Goal: Check status: Check status

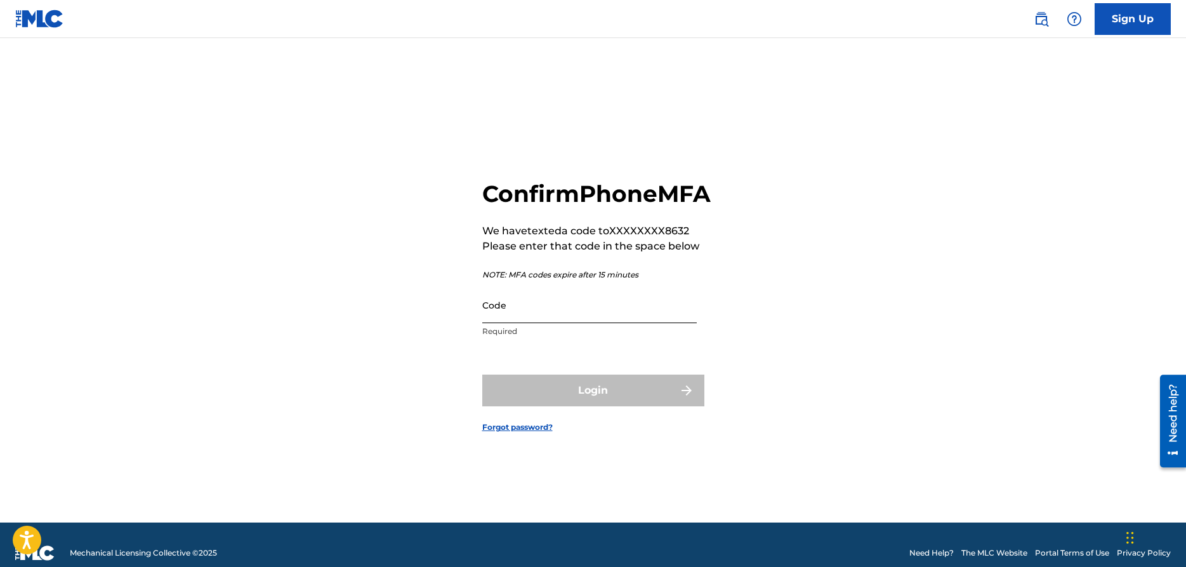
click at [563, 323] on input "Code" at bounding box center [589, 305] width 215 height 36
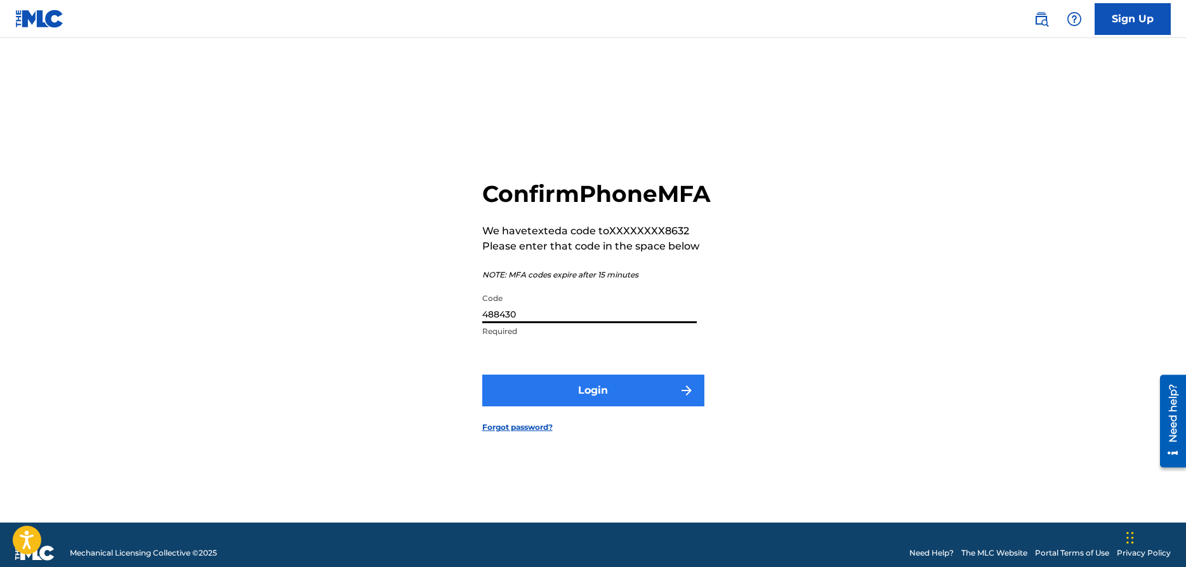
type input "488430"
click at [613, 397] on button "Login" at bounding box center [593, 391] width 222 height 32
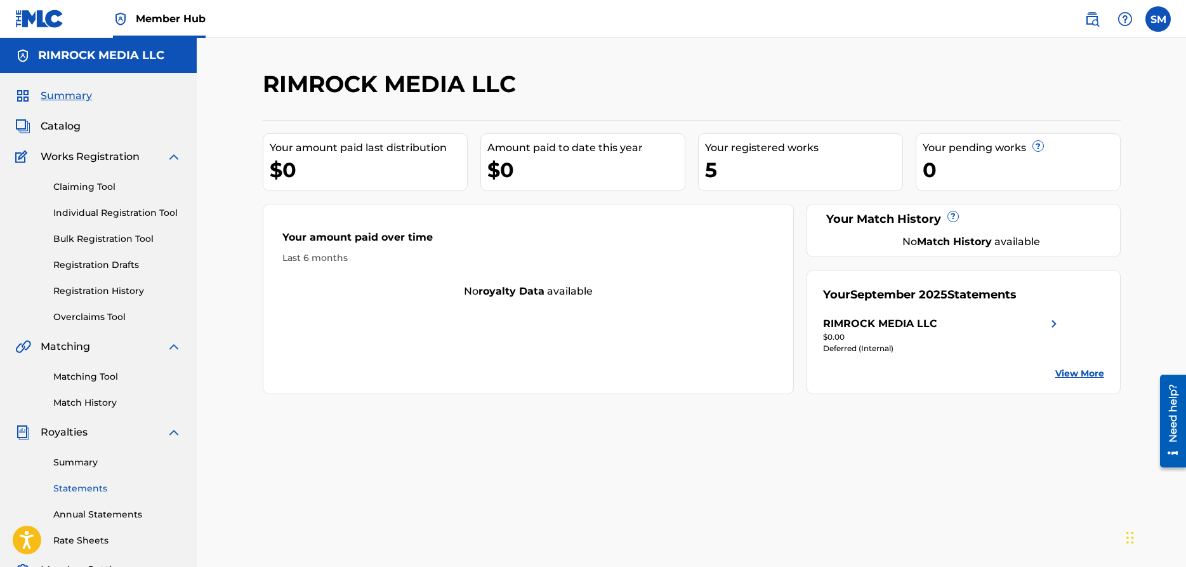
click at [107, 488] on link "Statements" at bounding box center [117, 488] width 128 height 13
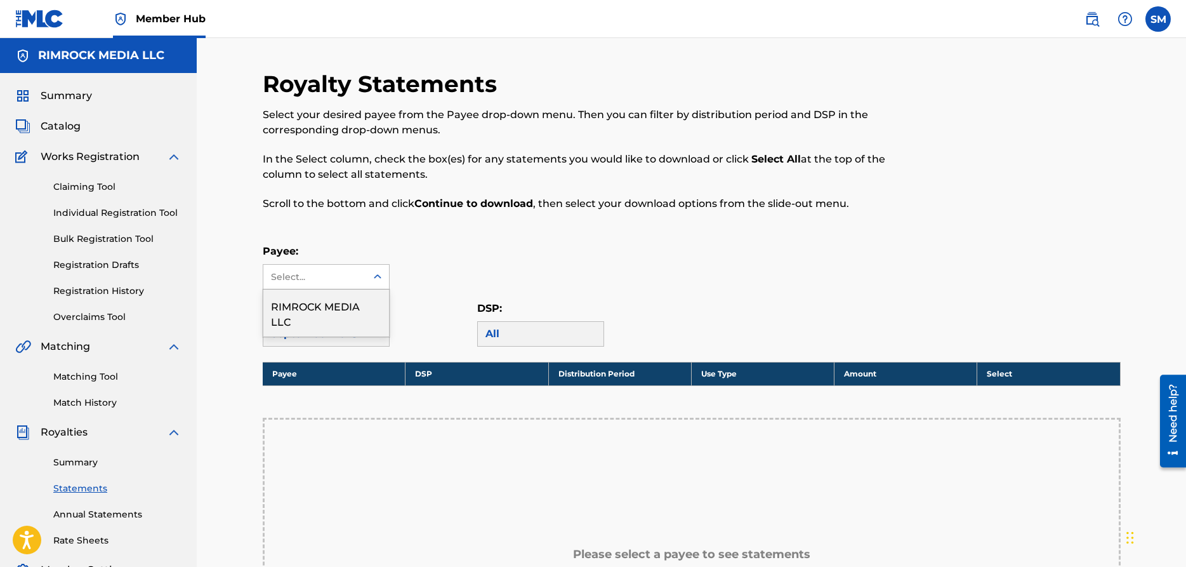
click at [376, 275] on icon at bounding box center [377, 276] width 13 height 13
click at [348, 305] on div "RIMROCK MEDIA LLC" at bounding box center [326, 312] width 126 height 47
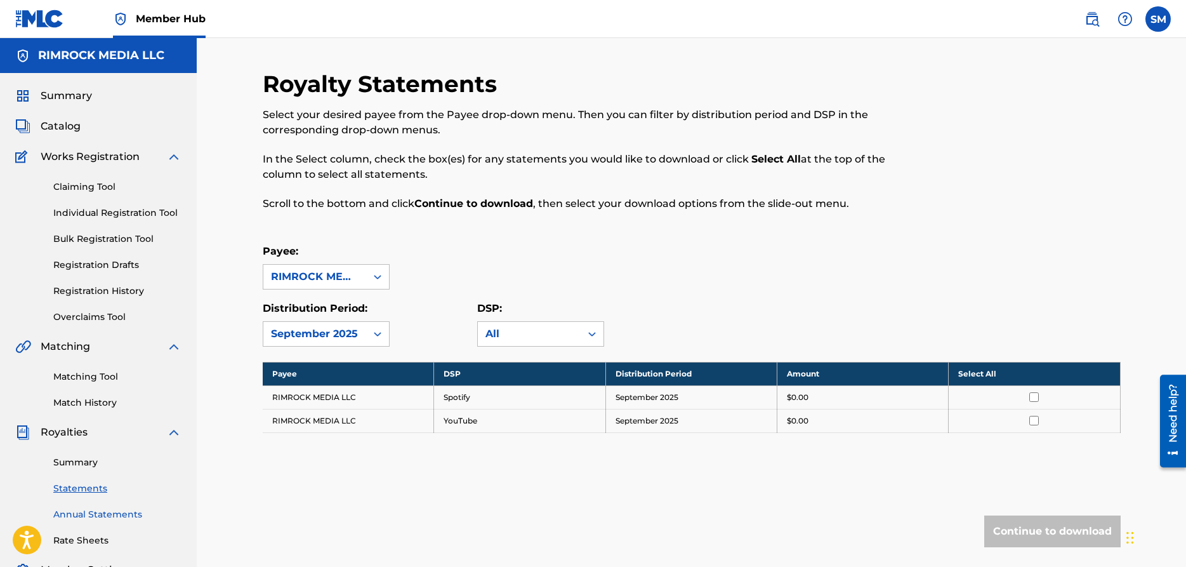
click at [91, 515] on link "Annual Statements" at bounding box center [117, 514] width 128 height 13
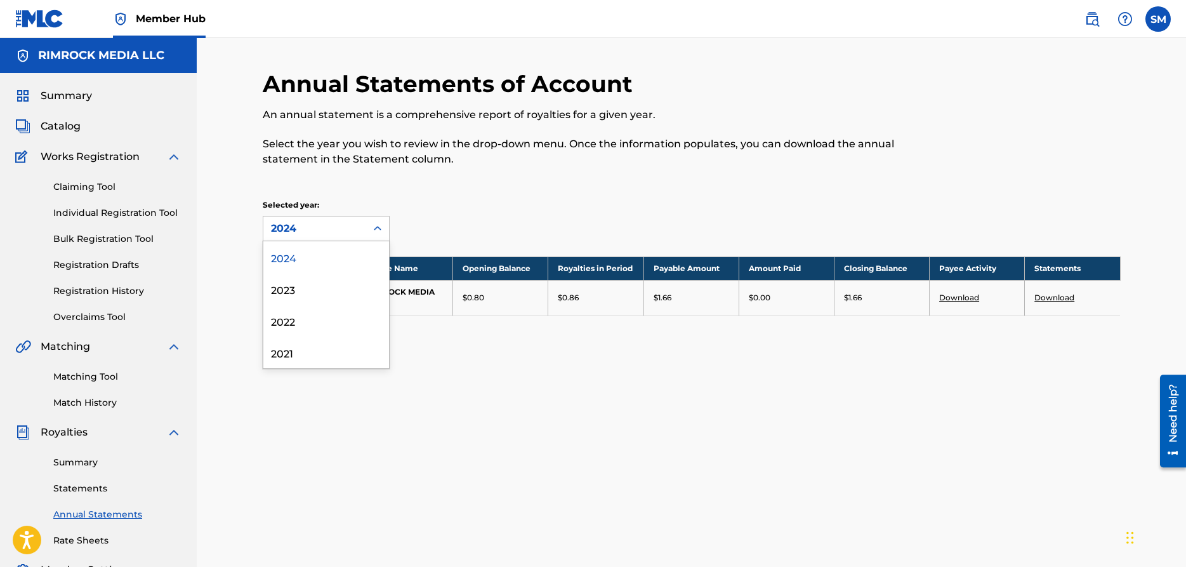
click at [377, 227] on icon at bounding box center [377, 228] width 13 height 13
click at [372, 233] on icon at bounding box center [377, 228] width 13 height 13
click at [1153, 20] on label at bounding box center [1158, 18] width 25 height 25
click at [1158, 19] on input "SM [PERSON_NAME] [EMAIL_ADDRESS][DOMAIN_NAME] Notification Preferences Profile …" at bounding box center [1158, 19] width 0 height 0
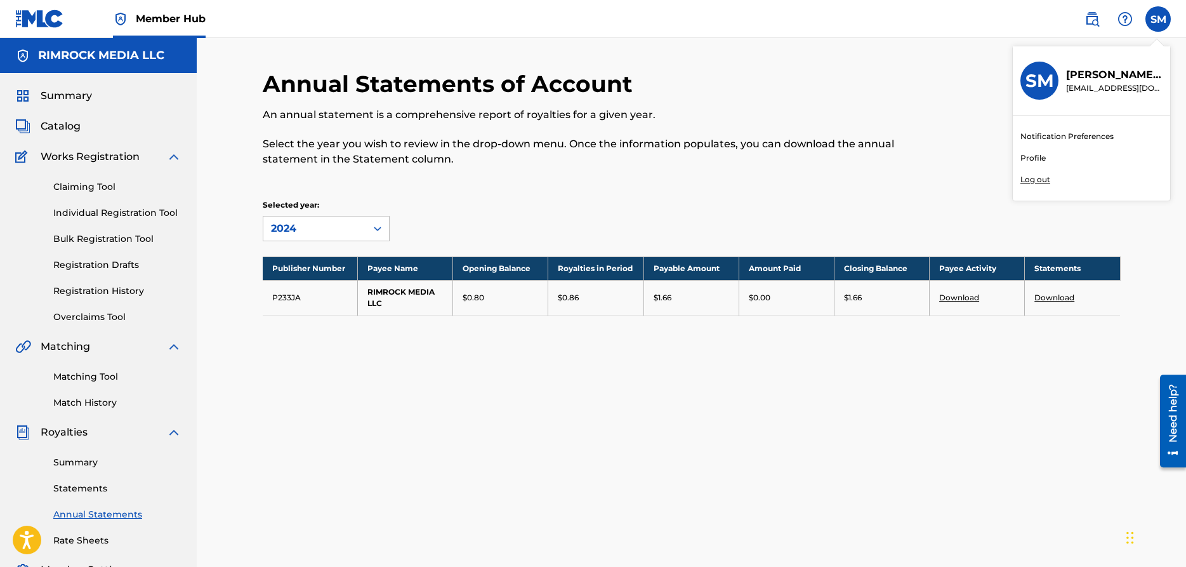
click at [1040, 179] on p "Log out" at bounding box center [1036, 179] width 30 height 11
click at [1158, 19] on input "SM [PERSON_NAME] [EMAIL_ADDRESS][DOMAIN_NAME] Notification Preferences Profile …" at bounding box center [1158, 19] width 0 height 0
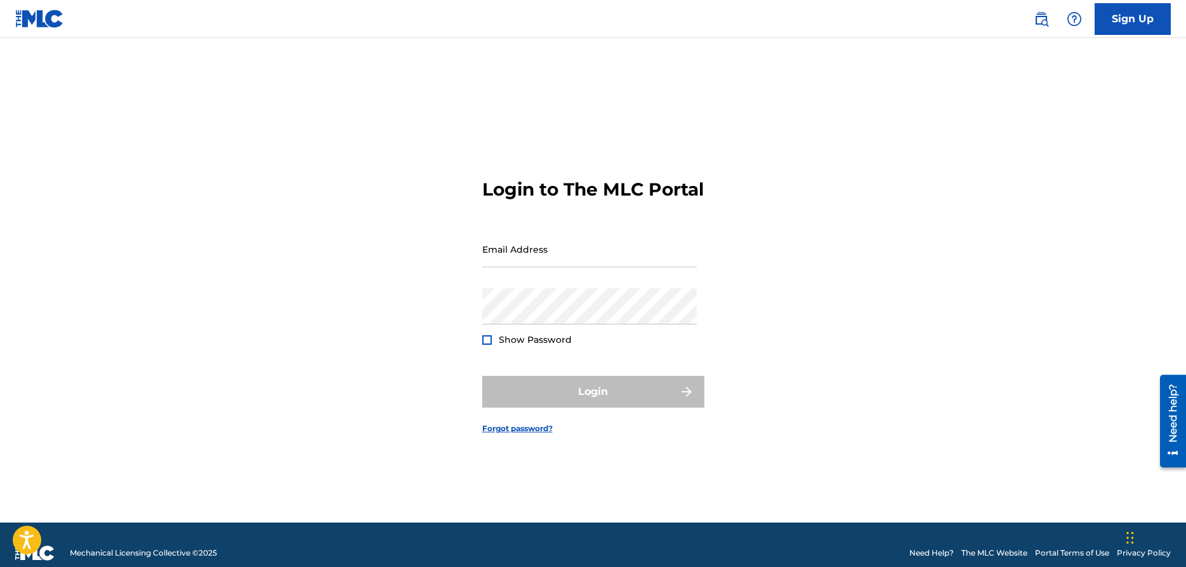
type input "[EMAIL_ADDRESS][DOMAIN_NAME]"
